Goal: Task Accomplishment & Management: Manage account settings

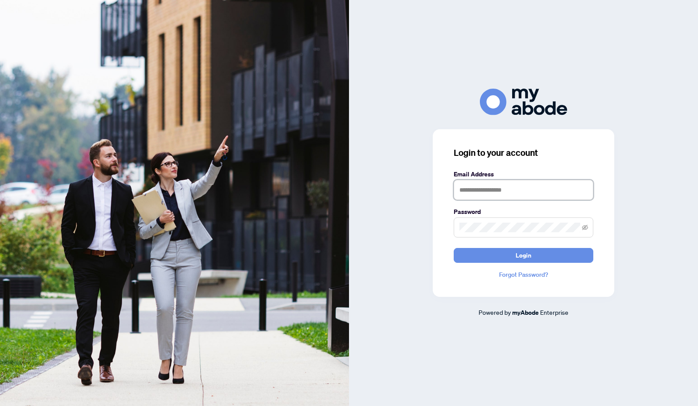
type input "**********"
click at [526, 254] on span "Login" at bounding box center [524, 255] width 16 height 14
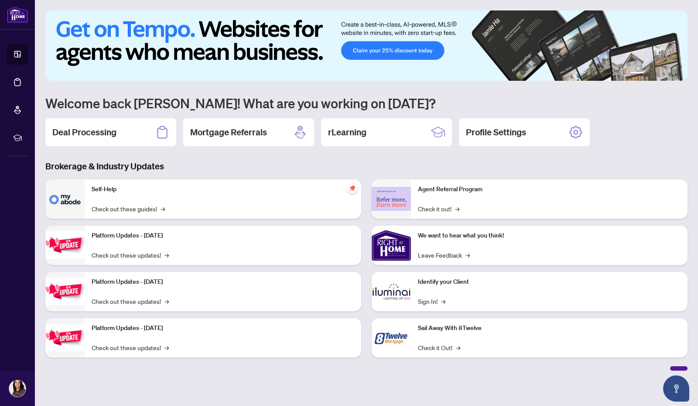
click at [76, 133] on h2 "Deal Processing" at bounding box center [84, 132] width 64 height 12
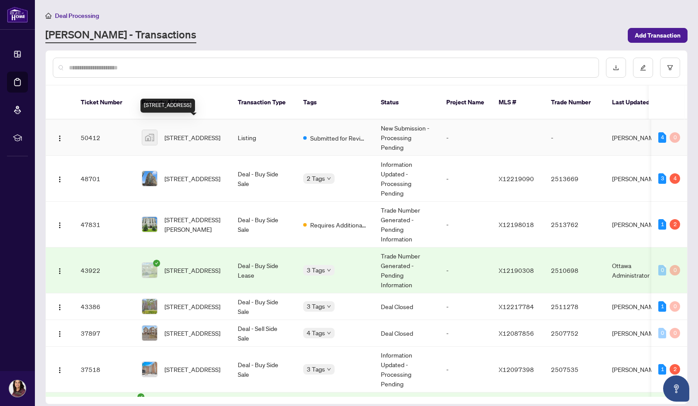
click at [192, 133] on span "[STREET_ADDRESS]" at bounding box center [193, 138] width 56 height 10
click at [178, 174] on span "[STREET_ADDRESS]" at bounding box center [193, 179] width 56 height 10
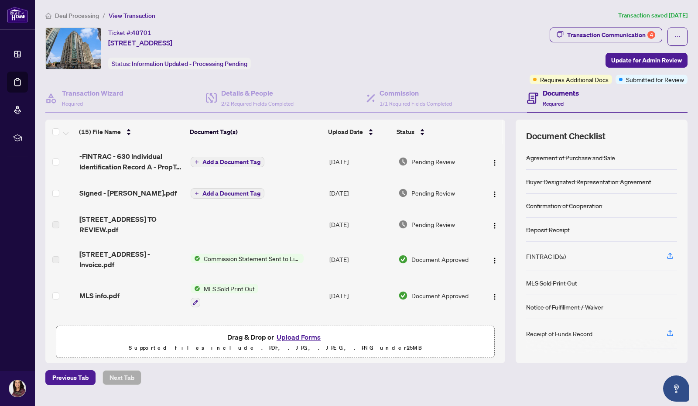
click at [634, 32] on div "Transaction Communication 4" at bounding box center [611, 35] width 88 height 14
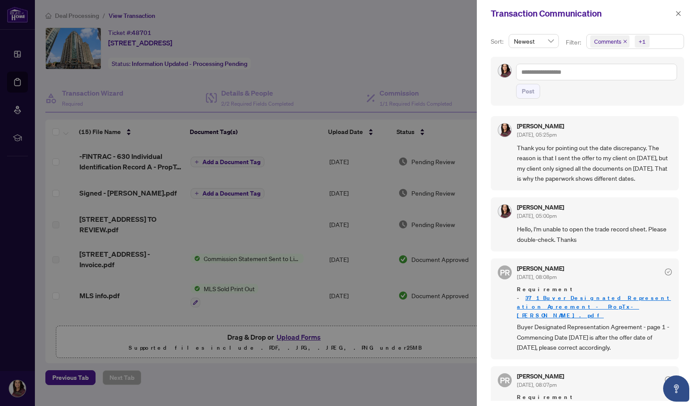
click at [182, 217] on div at bounding box center [349, 203] width 698 height 406
click at [679, 11] on icon "close" at bounding box center [679, 13] width 6 height 6
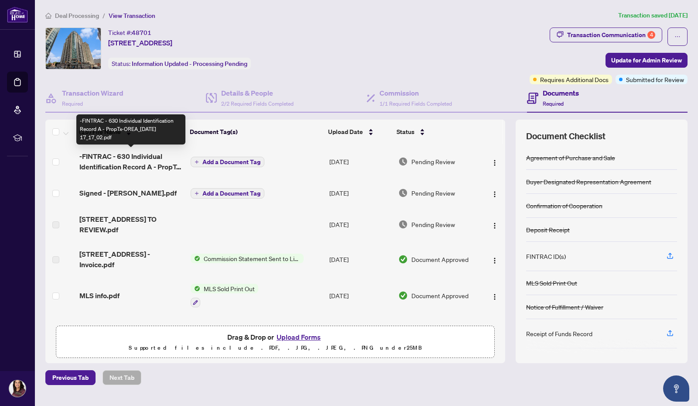
click at [133, 161] on span "-FINTRAC - 630 Individual Identification Record A - PropTx-OREA_[DATE] 17_17_02…" at bounding box center [131, 161] width 104 height 21
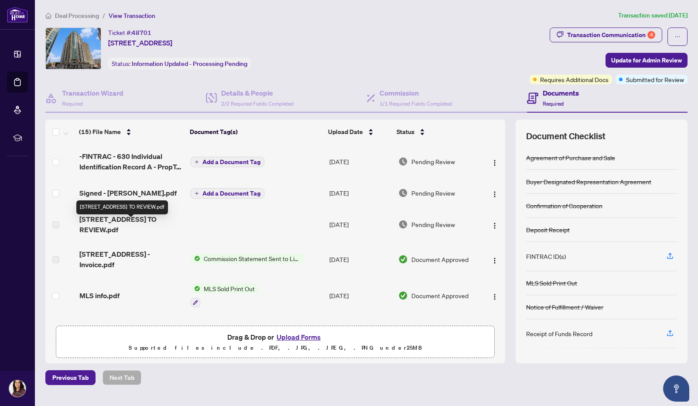
click at [107, 234] on span "[STREET_ADDRESS] TO REVIEW.pdf" at bounding box center [131, 224] width 104 height 21
